Goal: Check status: Check status

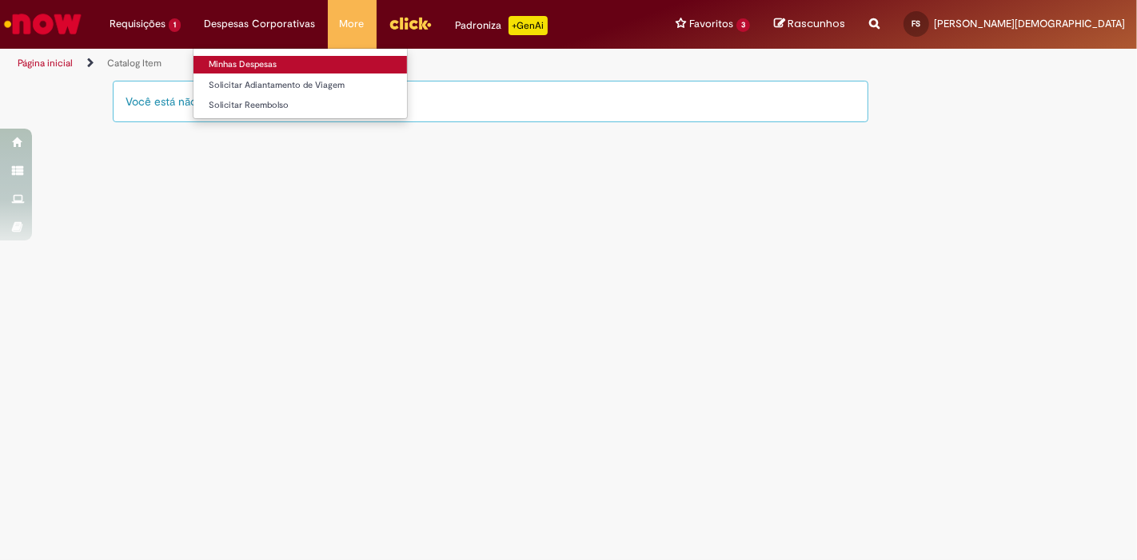
click at [228, 59] on link "Minhas Despesas" at bounding box center [299, 65] width 213 height 18
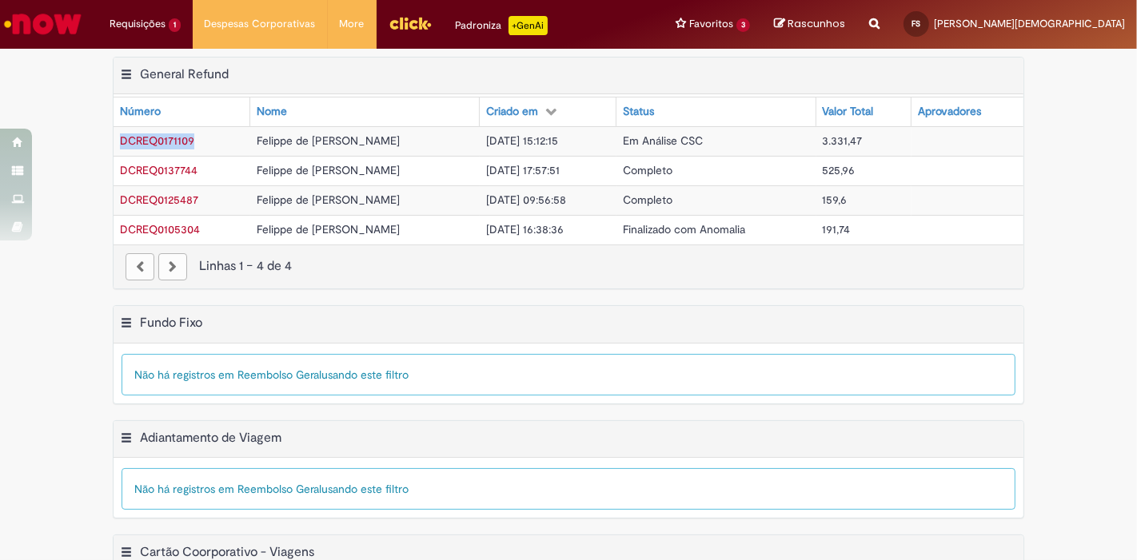
drag, startPoint x: 107, startPoint y: 144, endPoint x: 197, endPoint y: 138, distance: 90.5
click at [197, 138] on td "DCREQ0171109" at bounding box center [182, 141] width 137 height 30
copy span "DCREQ0171109"
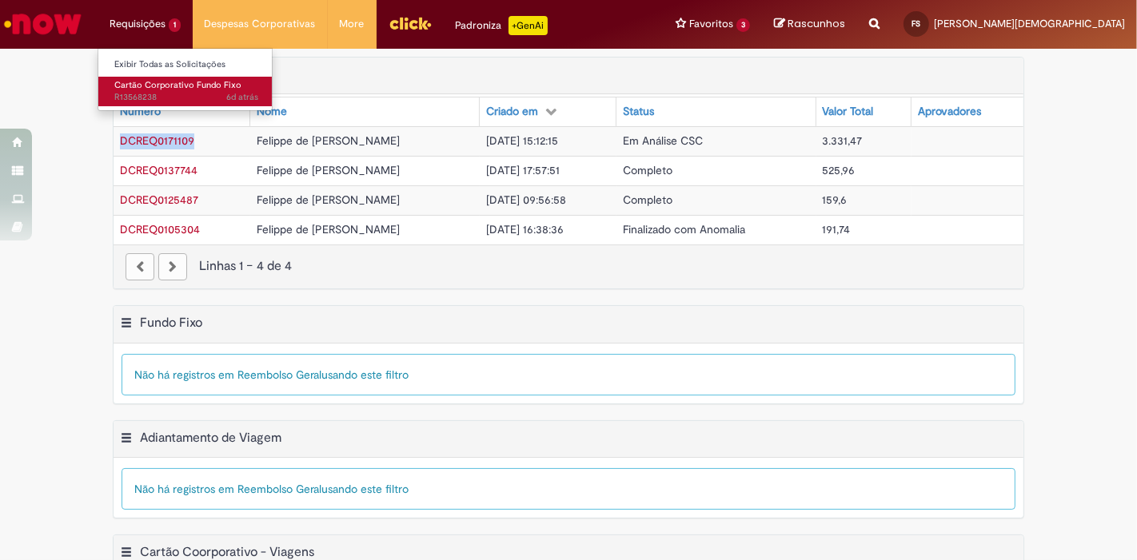
click at [150, 82] on span "Cartão Corporativo Fundo Fixo" at bounding box center [177, 85] width 127 height 12
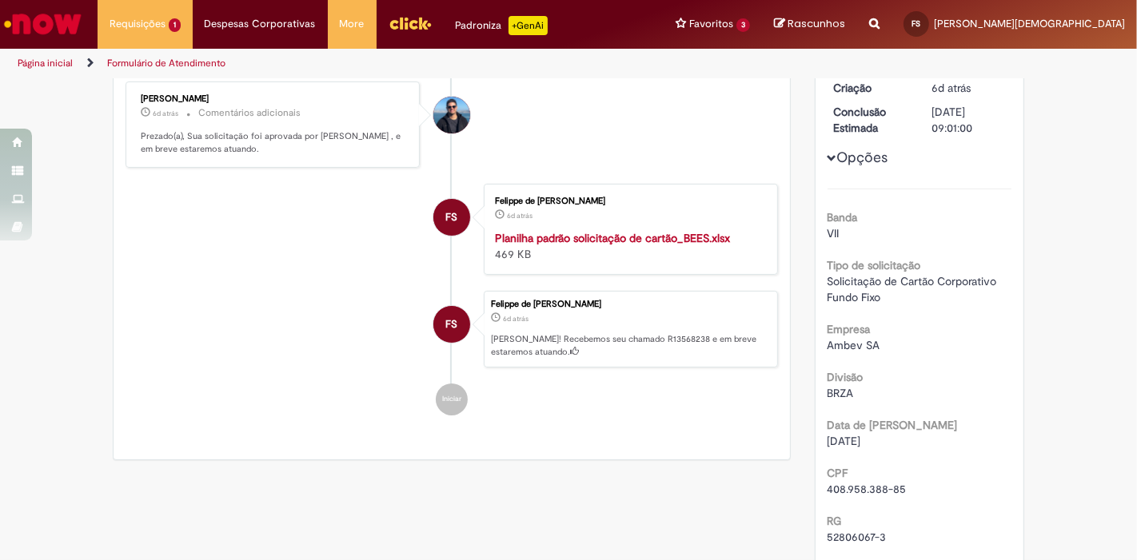
scroll to position [186, 0]
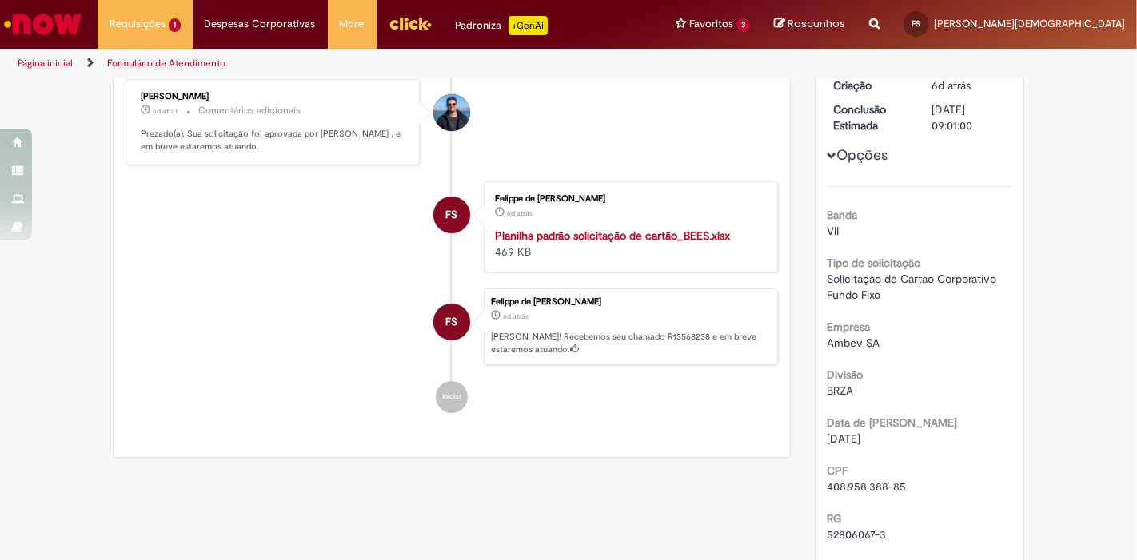
click at [618, 331] on p "[PERSON_NAME]! Recebemos seu chamado R13568238 e em breve estaremos atuando." at bounding box center [630, 343] width 278 height 25
copy p "R13568238"
